Goal: Task Accomplishment & Management: Use online tool/utility

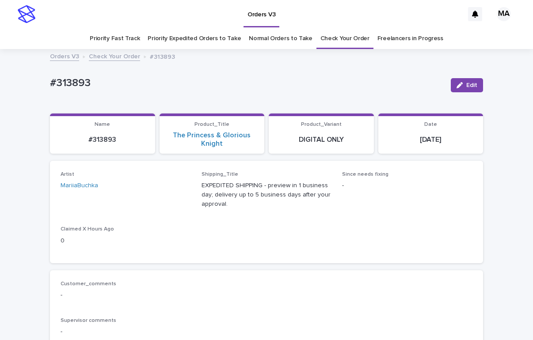
click at [152, 85] on p "#313893" at bounding box center [246, 83] width 393 height 13
drag, startPoint x: 189, startPoint y: 91, endPoint x: 189, endPoint y: 98, distance: 6.6
click at [189, 91] on div "#313893" at bounding box center [246, 85] width 393 height 16
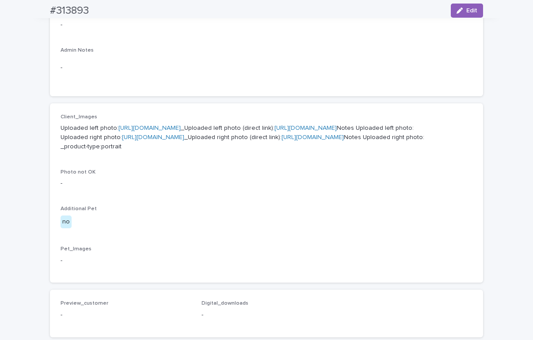
scroll to position [309, 0]
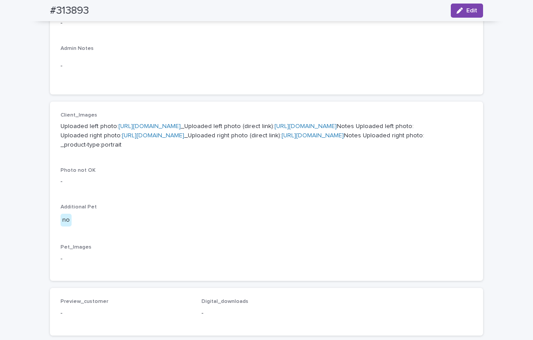
click at [181, 125] on link "https://cdn.shopify.com-uploadkit.app/s/files/1/0033/4807/0511/files/download.h…" at bounding box center [149, 126] width 62 height 6
click at [184, 139] on link "https://cdn.shopify.com-uploadkit.app/s/files/1/0033/4807/0511/files/download.h…" at bounding box center [153, 135] width 62 height 6
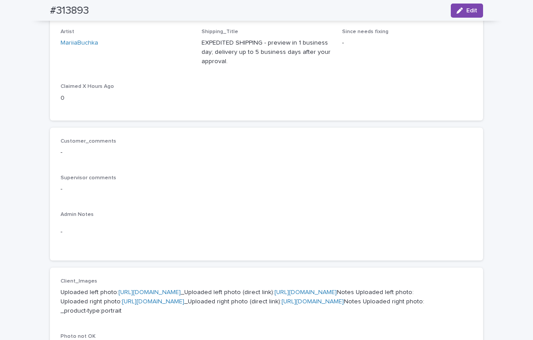
scroll to position [0, 0]
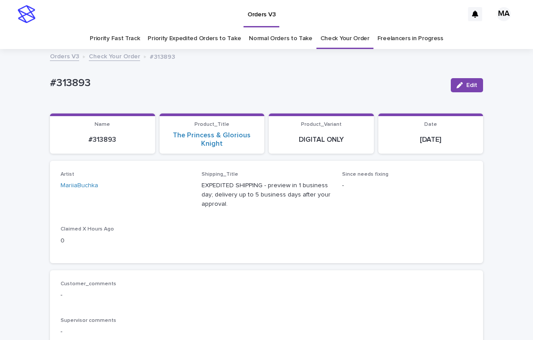
click at [185, 86] on p "#313893" at bounding box center [246, 83] width 393 height 13
click at [192, 85] on p "#313893" at bounding box center [246, 83] width 393 height 13
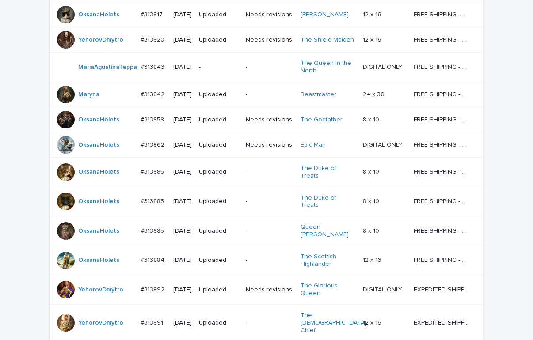
scroll to position [558, 0]
